Goal: Task Accomplishment & Management: Manage account settings

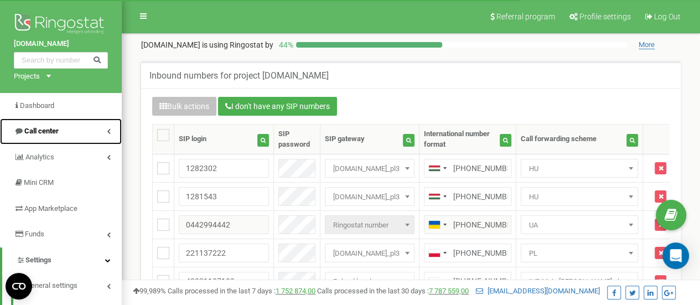
click at [48, 128] on span "Call center" at bounding box center [41, 131] width 34 height 8
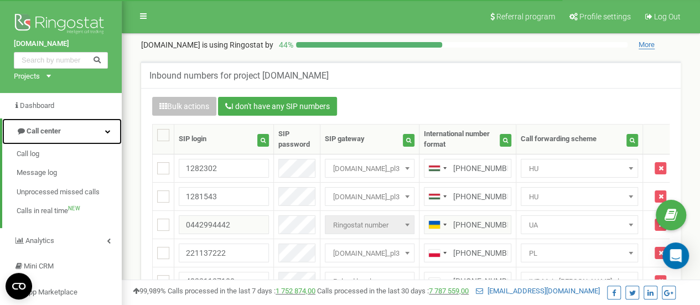
click at [48, 128] on span "Call center" at bounding box center [44, 131] width 34 height 8
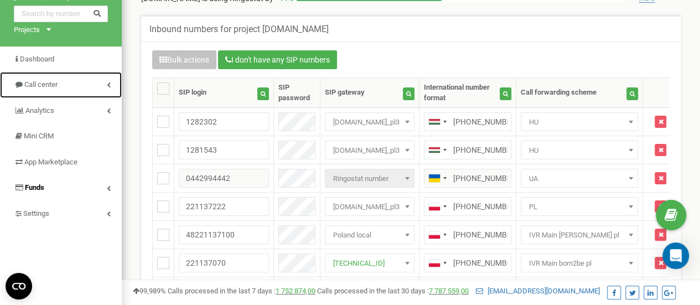
scroll to position [111, 0]
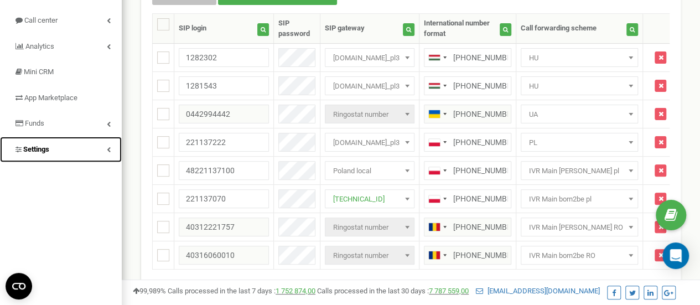
click at [45, 148] on span "Settings" at bounding box center [36, 149] width 26 height 8
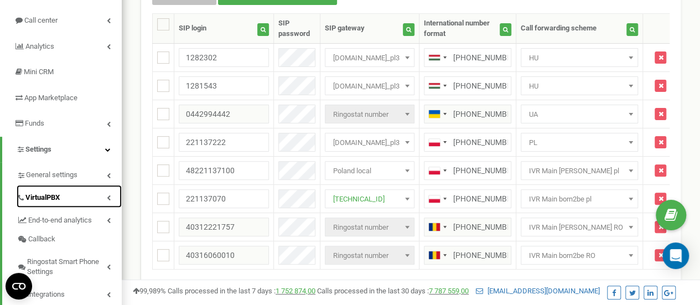
click at [48, 193] on span "VirtualPBX" at bounding box center [42, 197] width 34 height 11
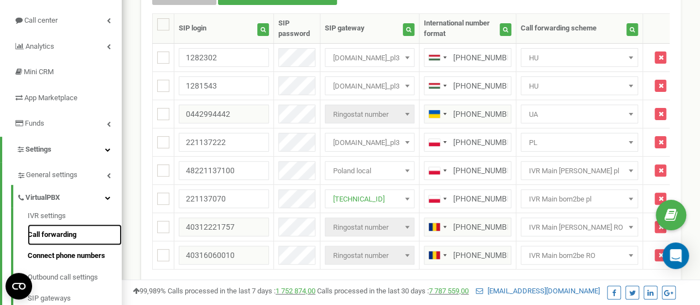
click at [63, 234] on link "Call forwarding" at bounding box center [75, 235] width 94 height 22
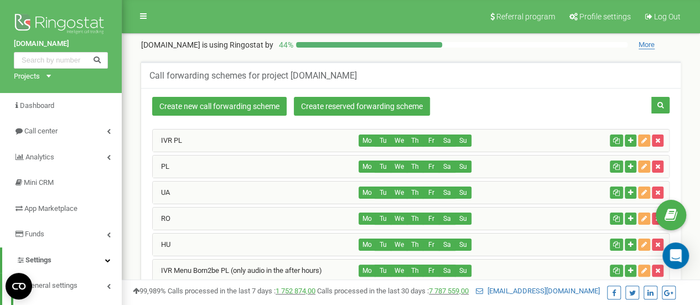
scroll to position [55, 0]
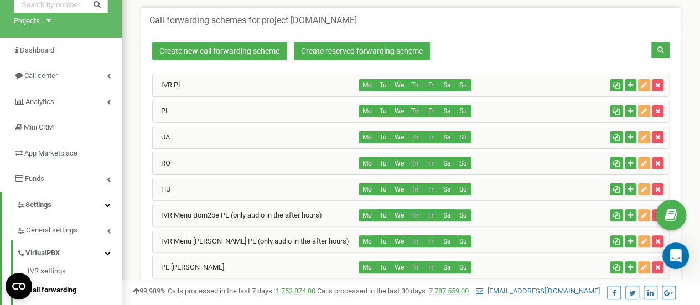
click at [206, 189] on div "HU" at bounding box center [256, 189] width 206 height 22
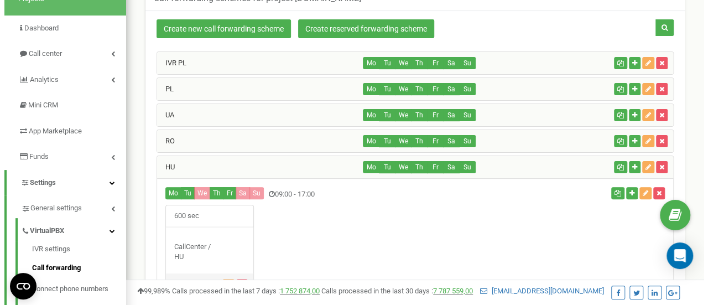
scroll to position [111, 0]
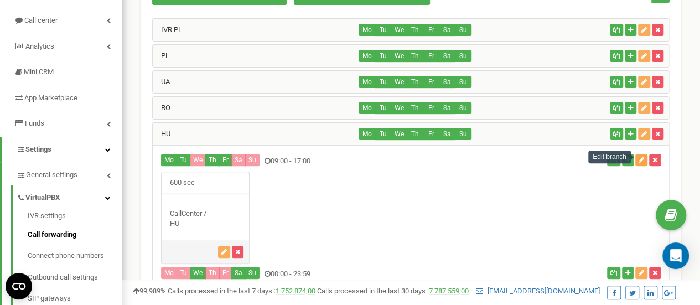
click at [638, 159] on icon "button" at bounding box center [641, 160] width 6 height 7
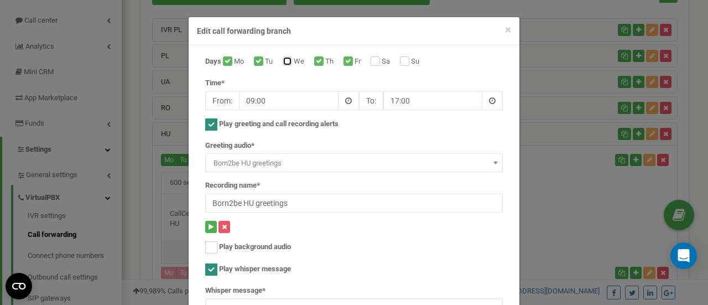
click at [283, 64] on input "We" at bounding box center [286, 62] width 7 height 7
checkbox input "true"
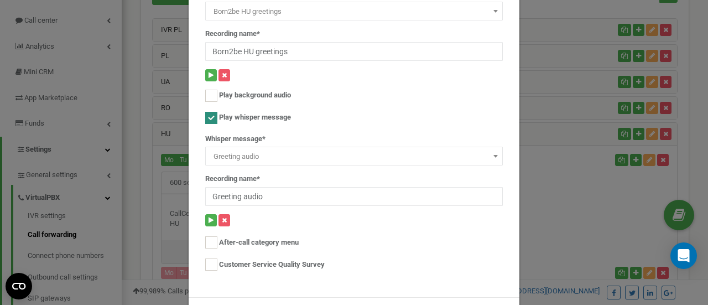
scroll to position [194, 0]
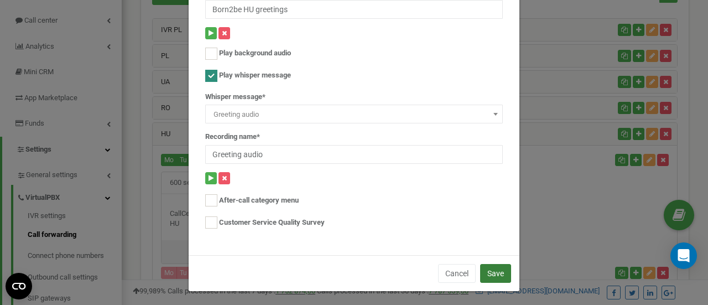
click at [500, 278] on button "Save" at bounding box center [495, 273] width 31 height 19
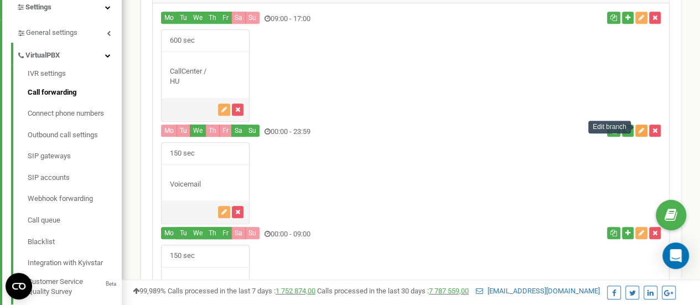
click at [640, 129] on icon "button" at bounding box center [641, 130] width 6 height 7
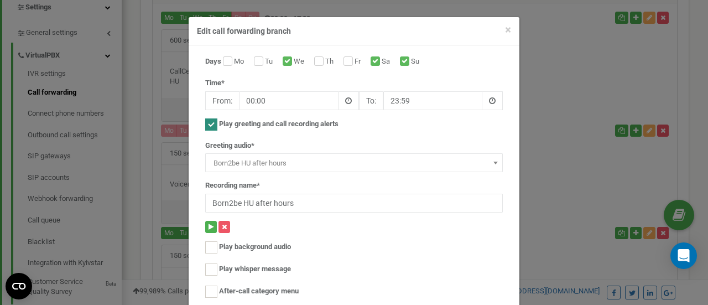
click at [294, 61] on label "We" at bounding box center [300, 61] width 13 height 11
click at [288, 61] on input "We" at bounding box center [286, 62] width 7 height 7
checkbox input "false"
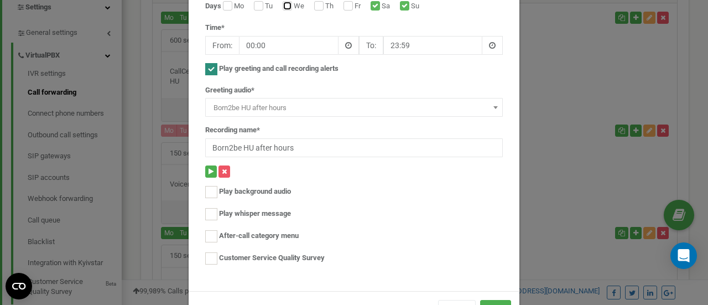
scroll to position [92, 0]
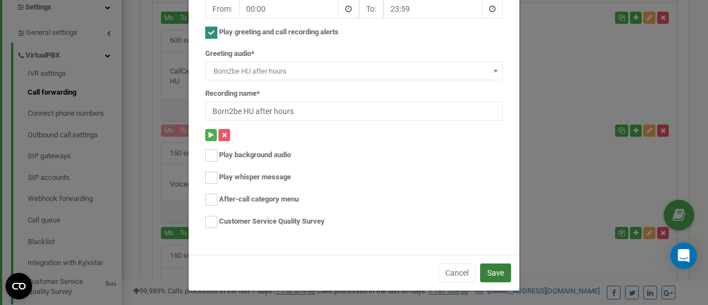
click at [491, 267] on button "Save" at bounding box center [495, 272] width 31 height 19
